Goal: Task Accomplishment & Management: Manage account settings

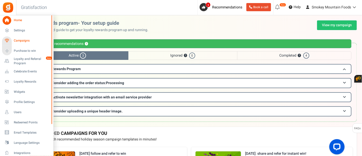
click at [23, 41] on span "Campaigns" at bounding box center [32, 41] width 36 height 4
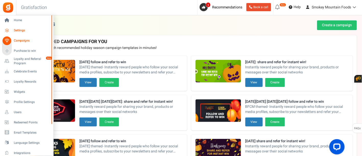
click at [21, 31] on span "Settings" at bounding box center [32, 30] width 36 height 4
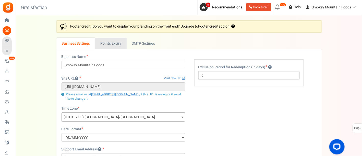
click at [116, 44] on link "Points Expiry" at bounding box center [110, 43] width 31 height 11
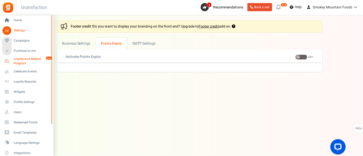
click at [6, 61] on icon at bounding box center [7, 61] width 9 height 9
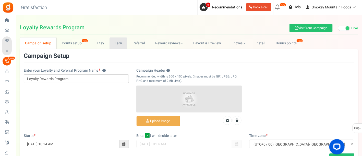
click at [117, 45] on link "Earn" at bounding box center [119, 43] width 18 height 11
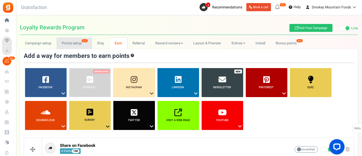
click at [74, 45] on link "Points setup New" at bounding box center [74, 43] width 36 height 11
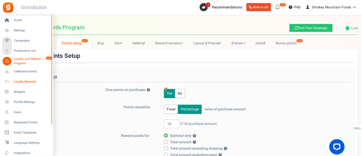
click at [16, 82] on span "Loyalty Rewards" at bounding box center [32, 82] width 36 height 4
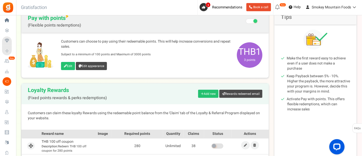
scroll to position [140, 0]
